Goal: Task Accomplishment & Management: Complete application form

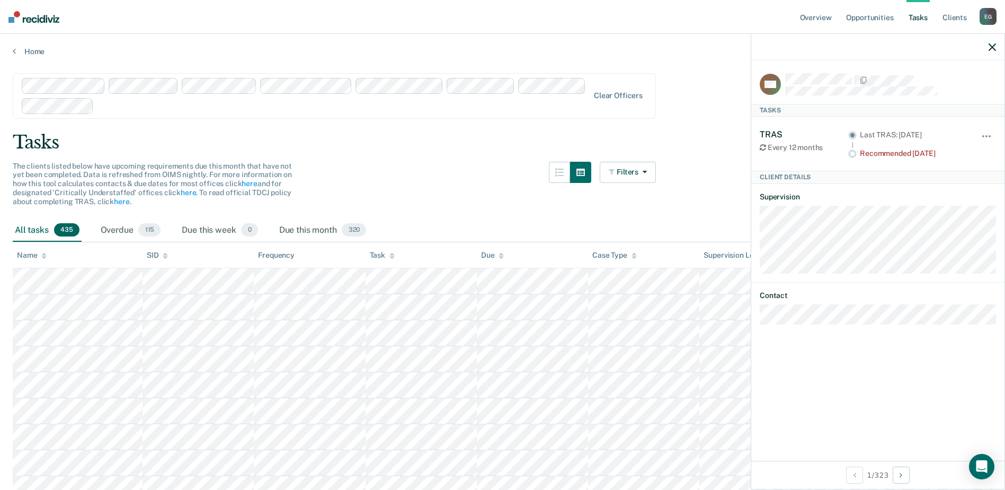
click at [444, 175] on div "The clients listed below have upcoming requirements due this month that have no…" at bounding box center [334, 190] width 643 height 57
click at [32, 229] on div "All tasks 435" at bounding box center [47, 230] width 69 height 23
drag, startPoint x: 993, startPoint y: 46, endPoint x: 966, endPoint y: 50, distance: 27.9
click at [993, 46] on icon "button" at bounding box center [992, 46] width 7 height 7
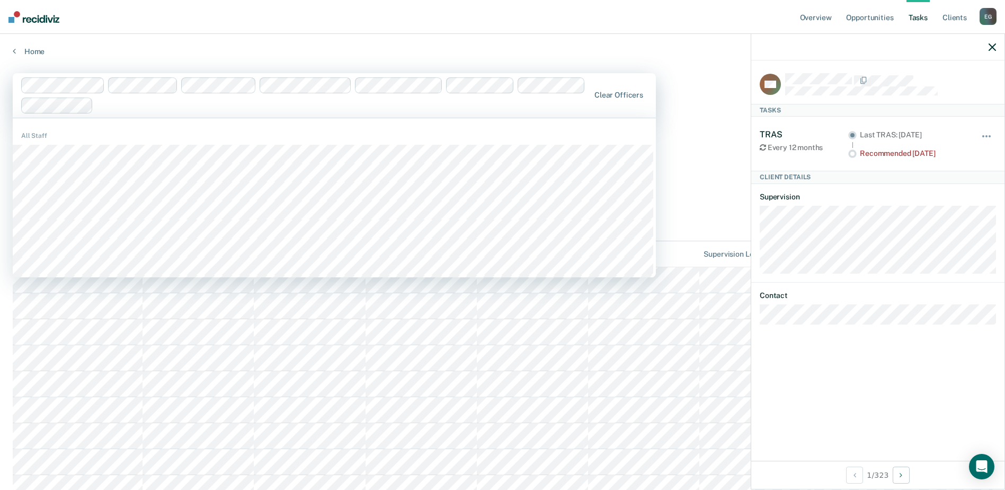
click at [891, 357] on div "DM Tasks TRAS Every 12 months Last TRAS: [DATE] Recommended [DATE] Hide from ta…" at bounding box center [878, 260] width 253 height 400
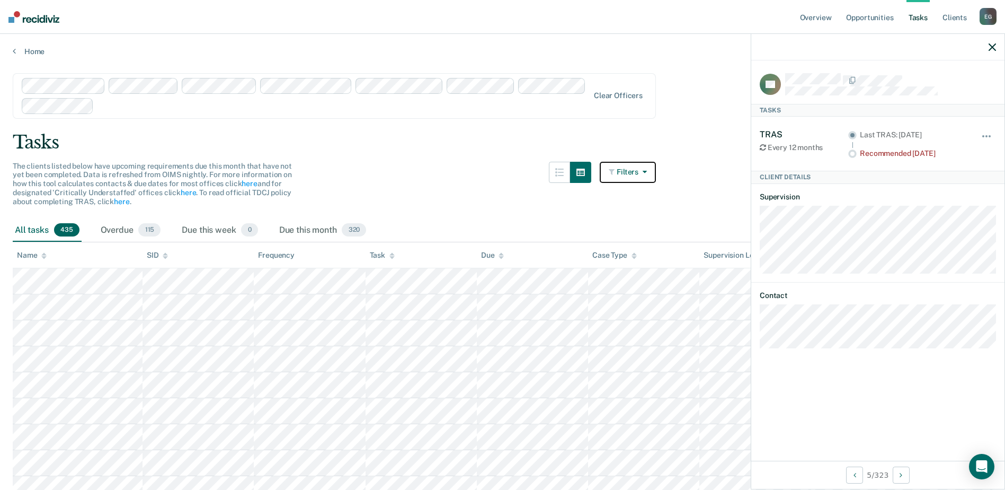
click at [628, 173] on button "Filters" at bounding box center [628, 172] width 56 height 21
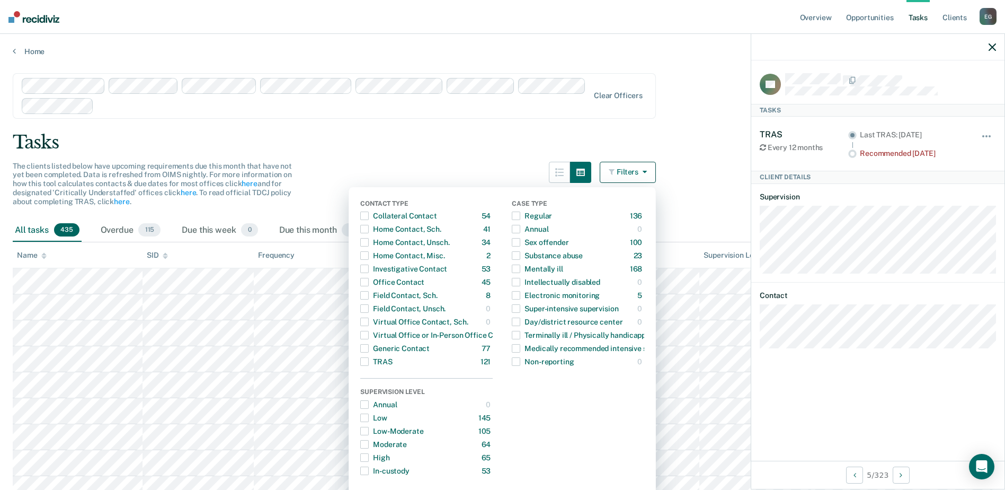
click at [429, 142] on div "Tasks" at bounding box center [503, 142] width 980 height 22
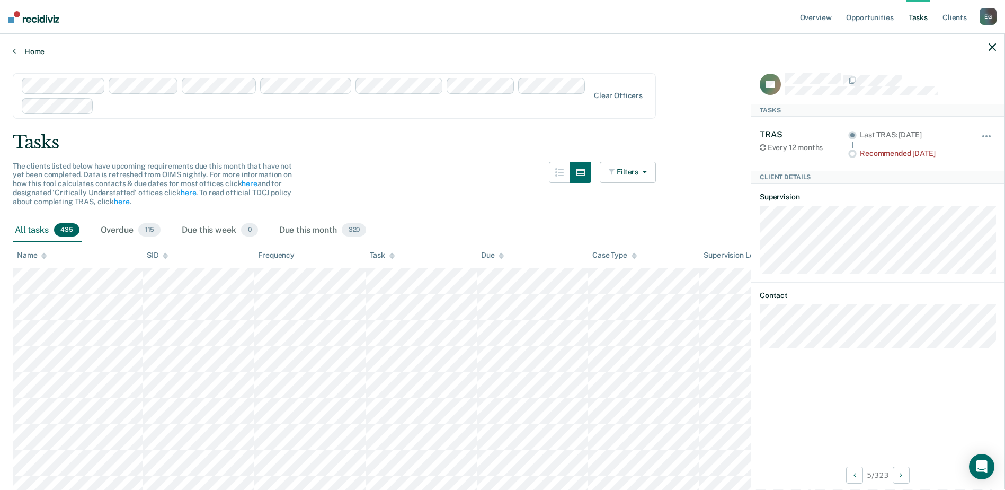
click at [34, 51] on link "Home" at bounding box center [503, 52] width 980 height 10
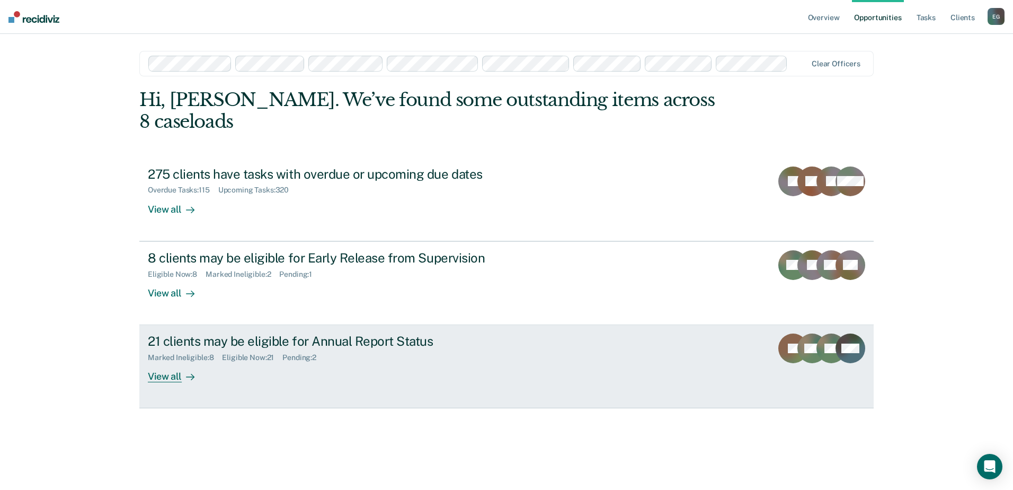
click at [351, 333] on div "21 clients may be eligible for Annual Report Status" at bounding box center [334, 340] width 372 height 15
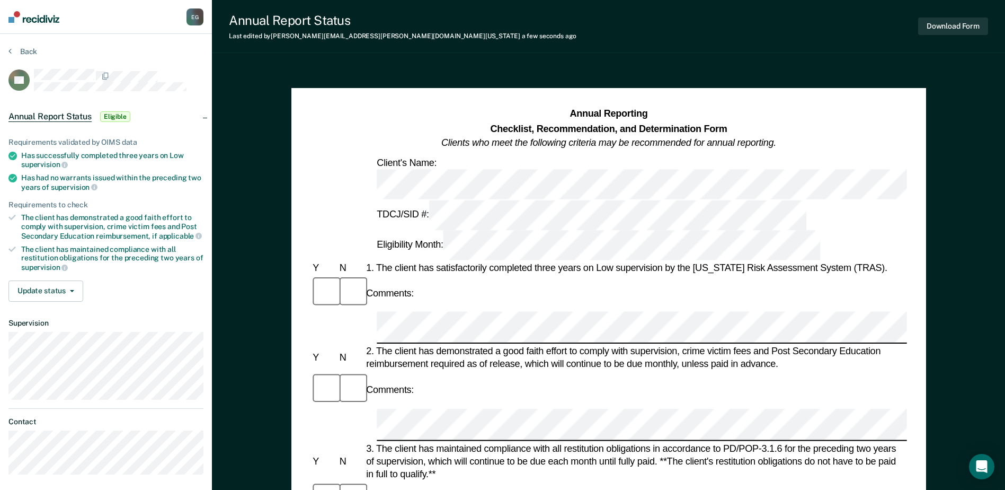
click at [576, 345] on div "2. The client has demonstrated a good faith effort to comply with supervision, …" at bounding box center [635, 357] width 543 height 25
click at [481, 372] on div "Comments:" at bounding box center [609, 390] width 596 height 36
click at [932, 31] on button "Download Form" at bounding box center [953, 25] width 70 height 17
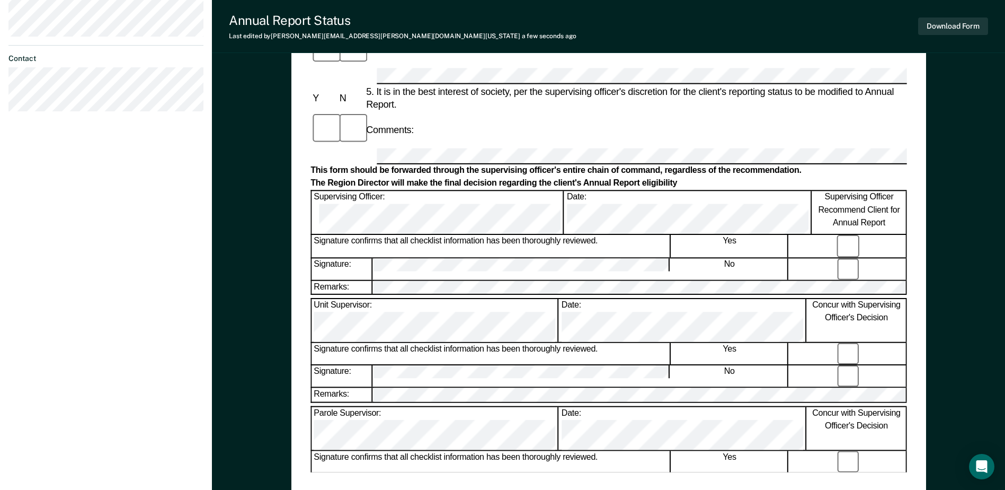
scroll to position [265, 0]
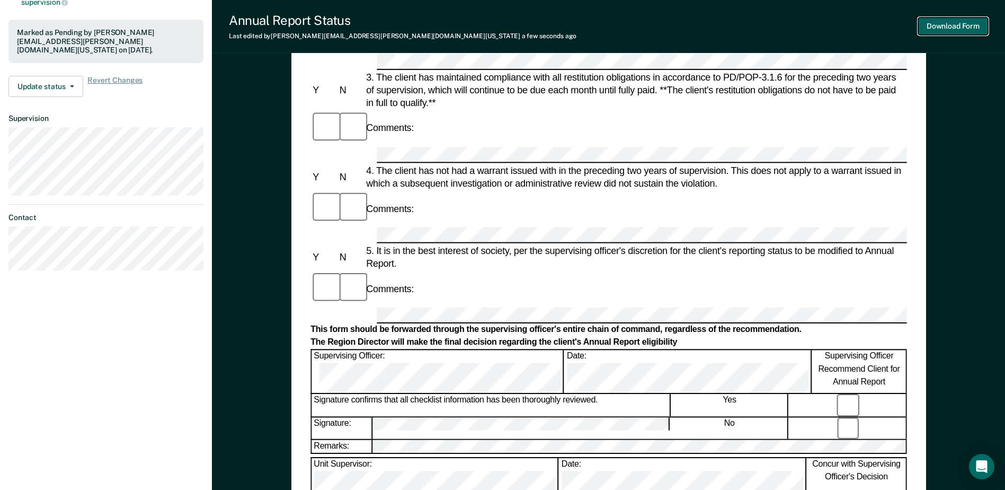
click at [950, 27] on button "Download Form" at bounding box center [953, 25] width 70 height 17
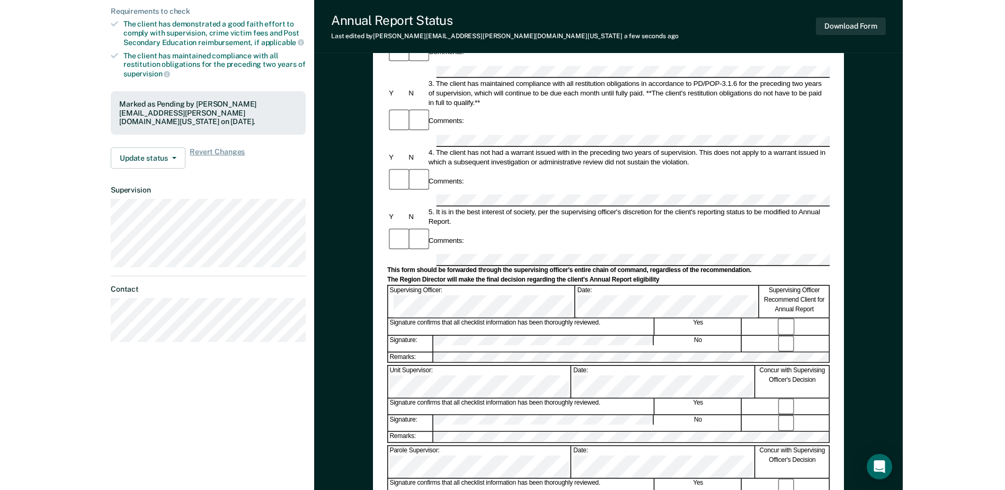
scroll to position [212, 0]
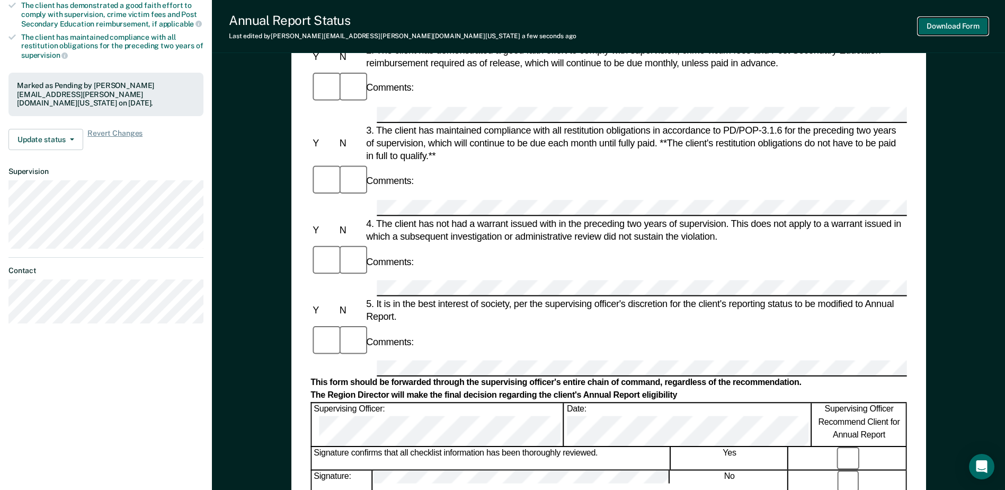
click at [943, 24] on button "Download Form" at bounding box center [953, 25] width 70 height 17
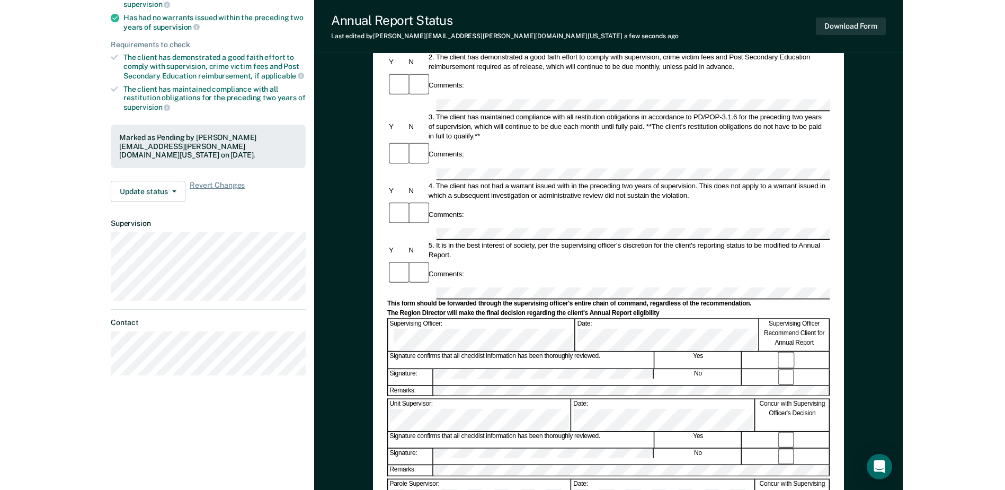
scroll to position [159, 0]
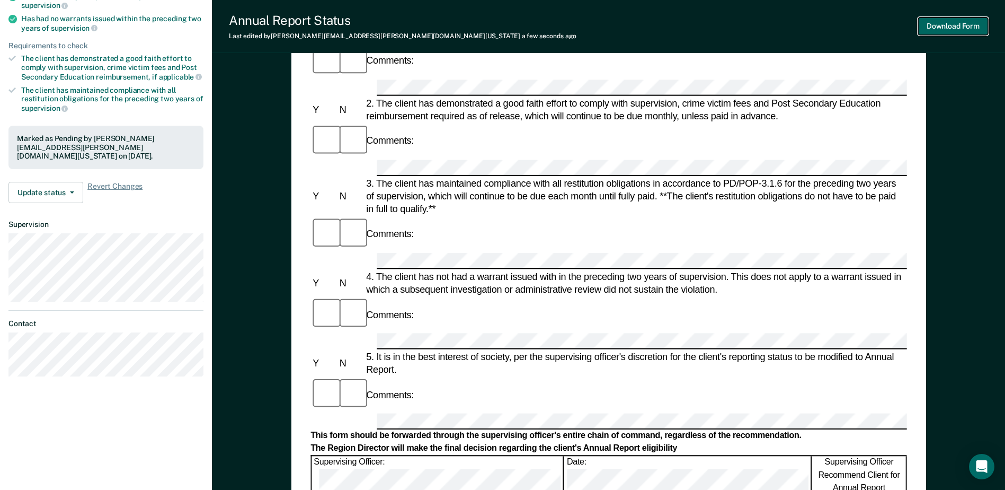
click at [956, 23] on button "Download Form" at bounding box center [953, 25] width 70 height 17
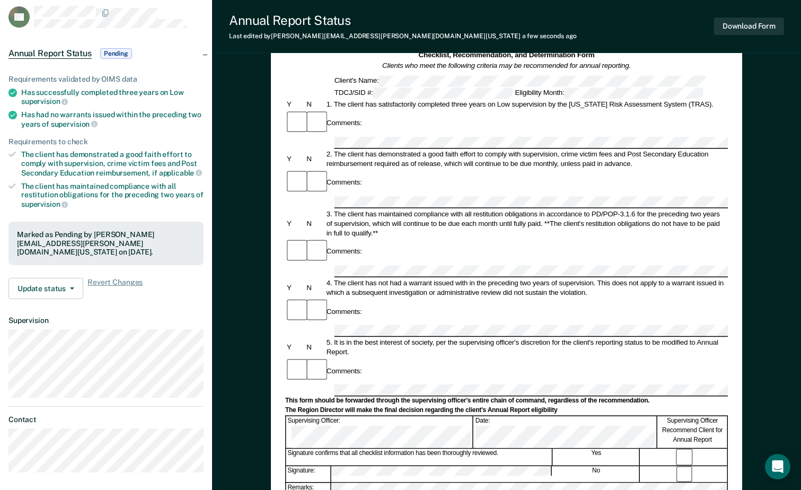
scroll to position [0, 0]
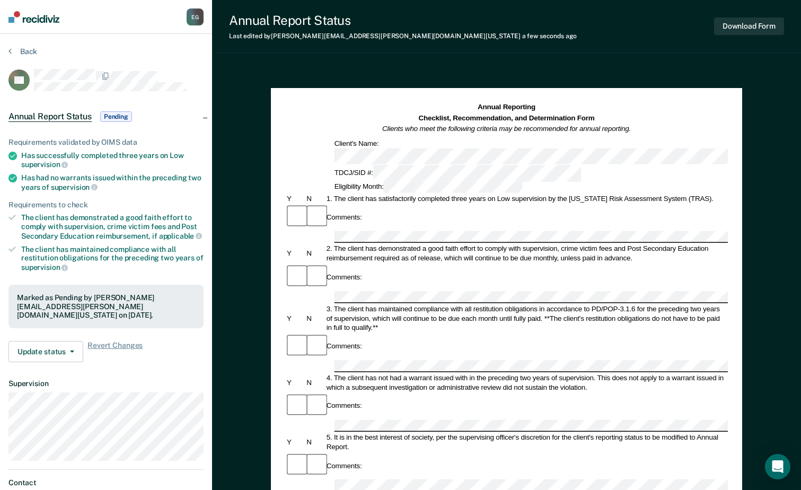
click at [381, 204] on div "Comments:" at bounding box center [506, 217] width 443 height 27
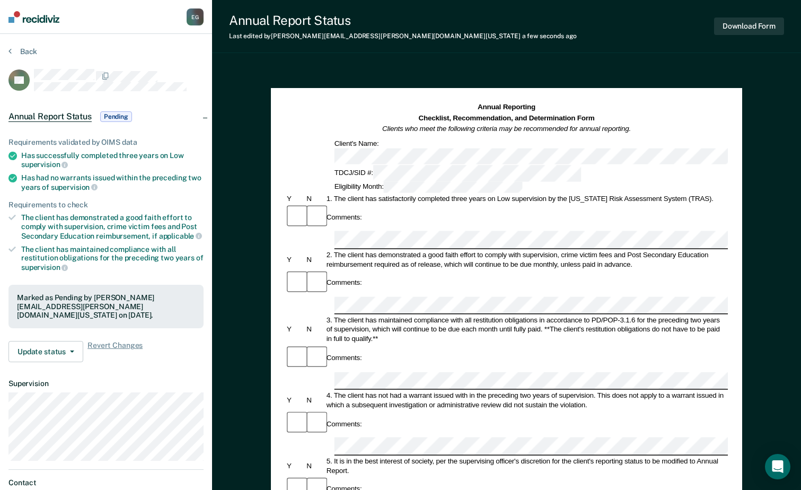
click at [447, 475] on div "Comments:" at bounding box center [506, 488] width 443 height 27
click at [735, 27] on button "Download Form" at bounding box center [749, 25] width 70 height 17
